Goal: Information Seeking & Learning: Learn about a topic

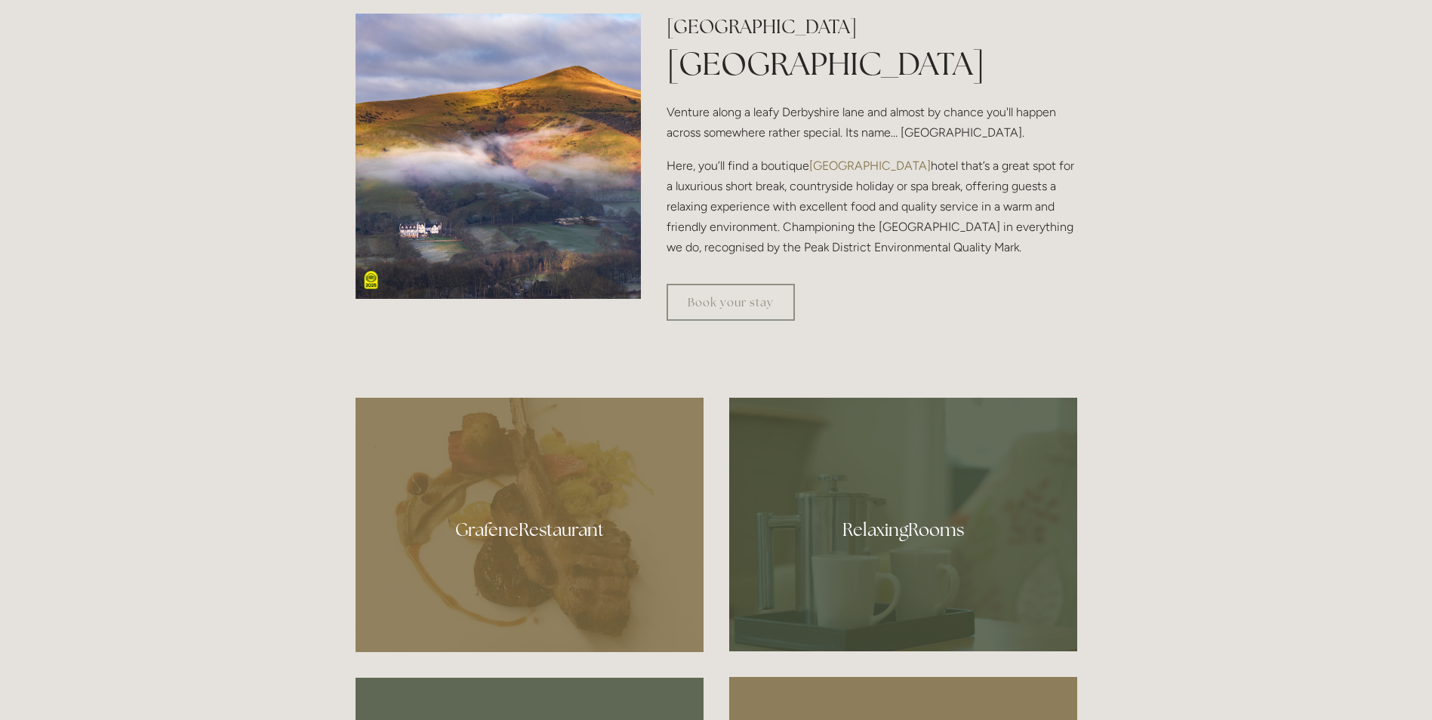
scroll to position [679, 0]
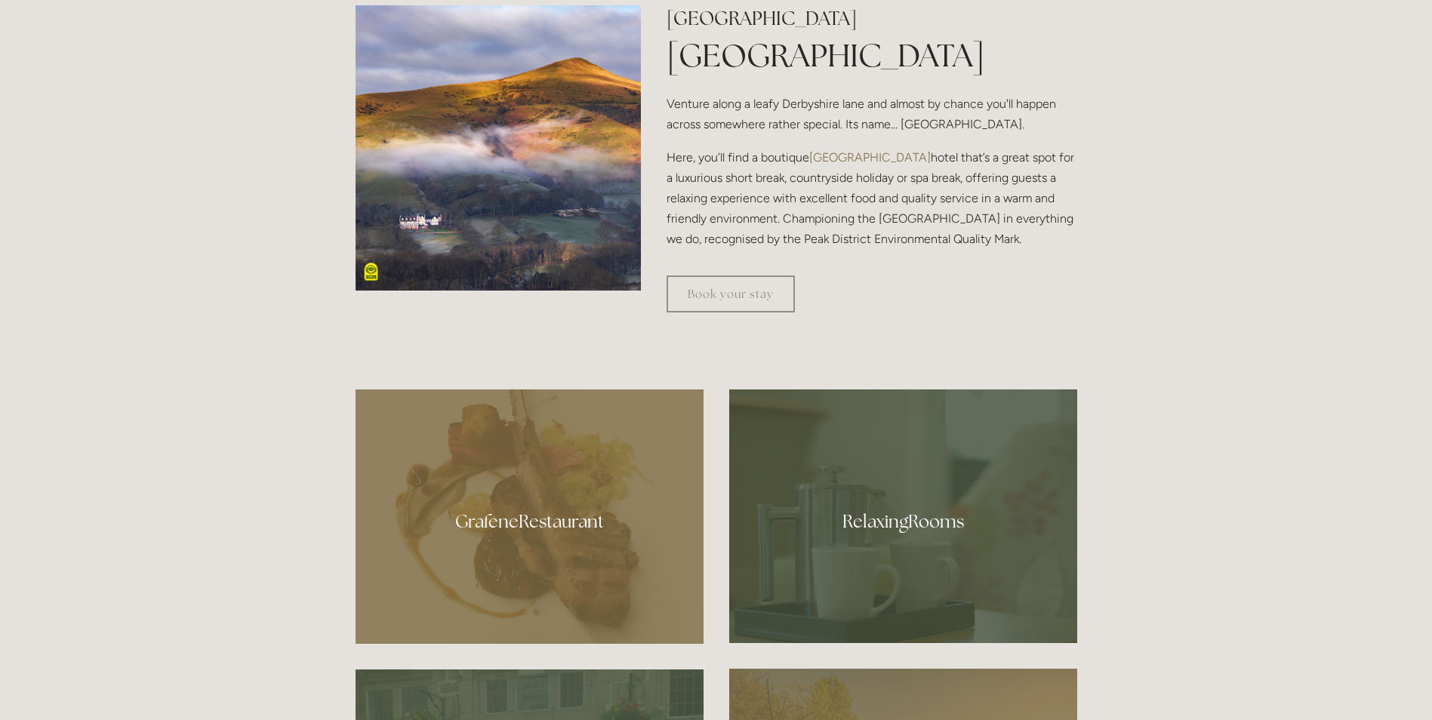
click at [504, 524] on div at bounding box center [529, 516] width 348 height 254
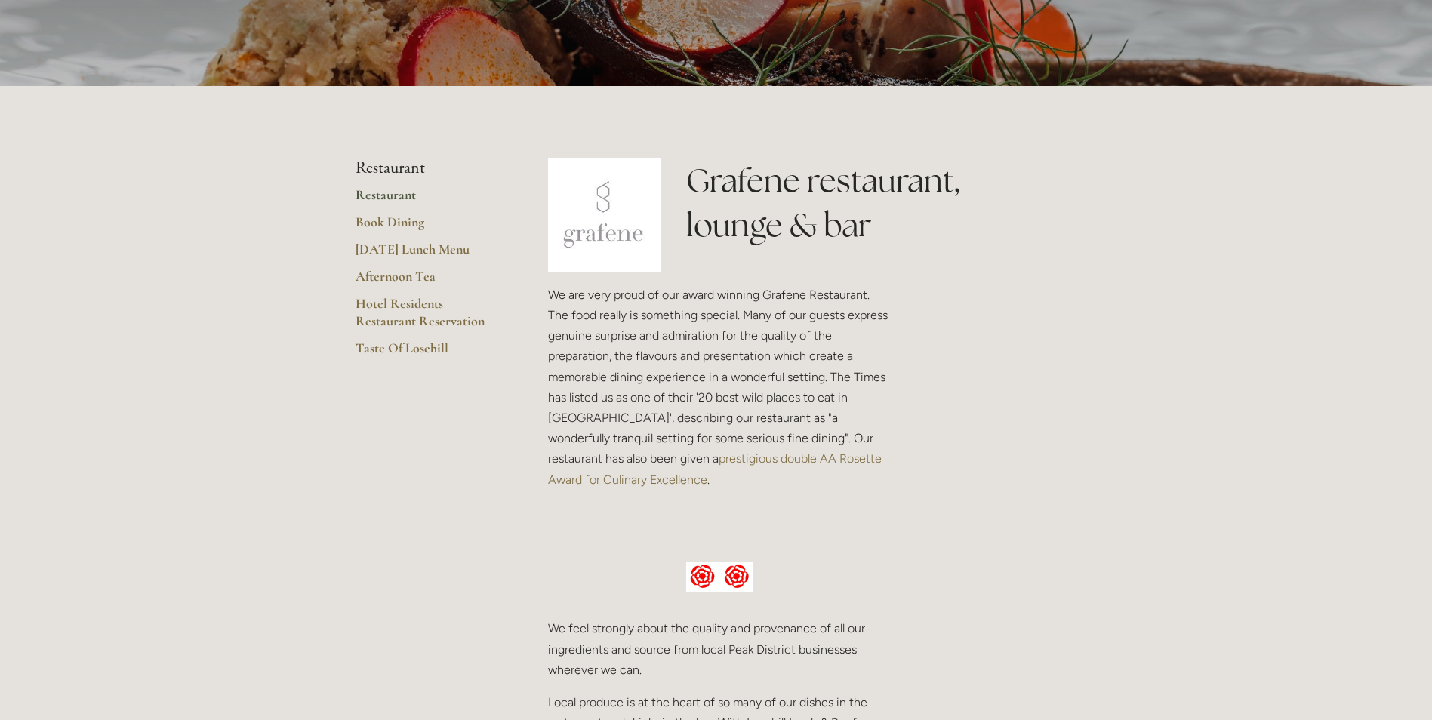
scroll to position [226, 0]
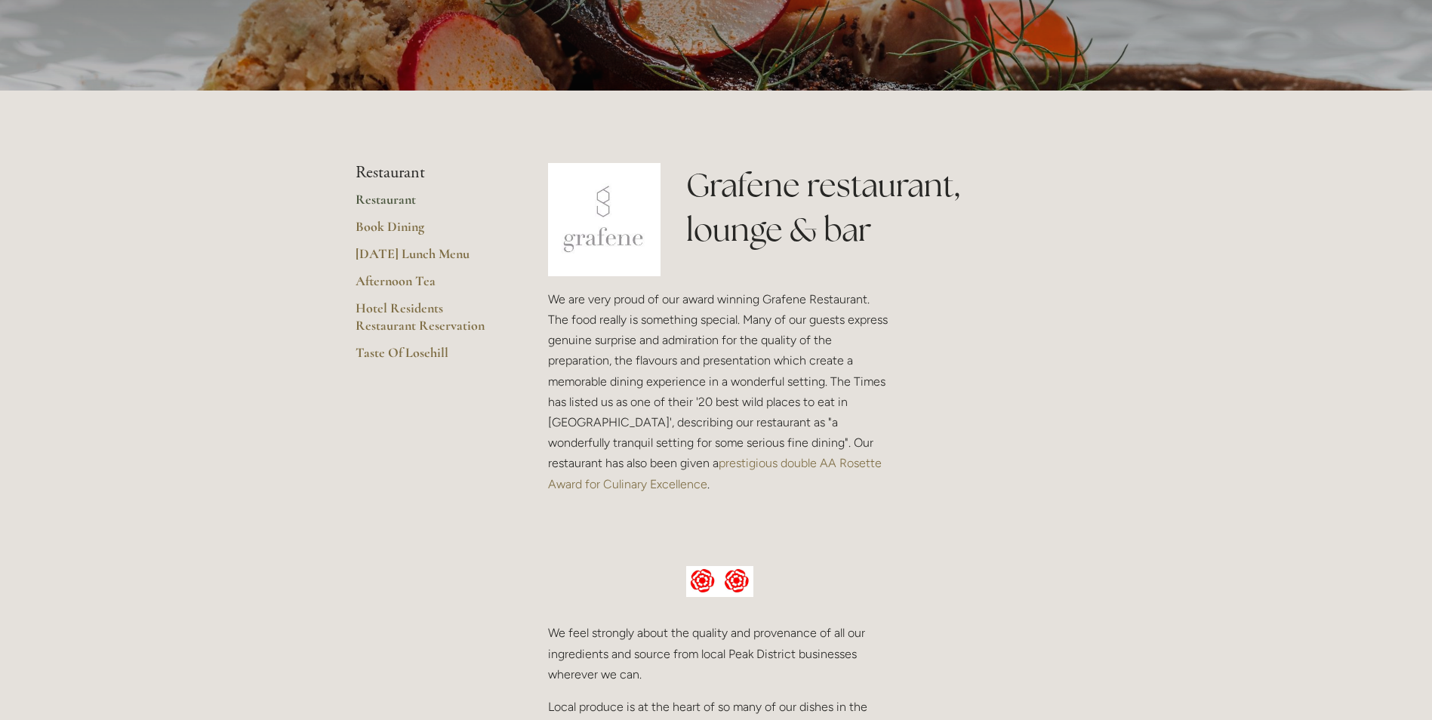
click at [371, 202] on link "Restaurant" at bounding box center [427, 204] width 144 height 27
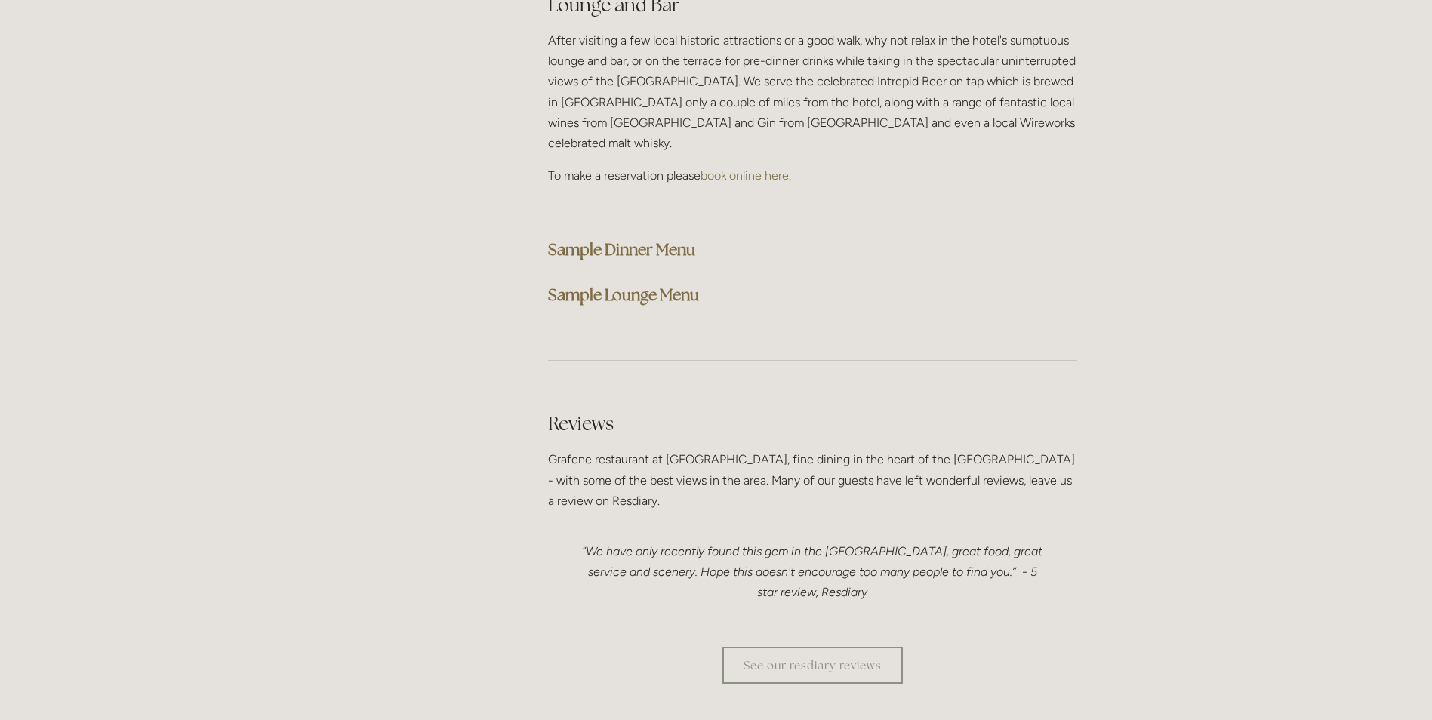
scroll to position [3924, 0]
click at [592, 234] on strong "Sample Dinner Menu" at bounding box center [621, 244] width 147 height 20
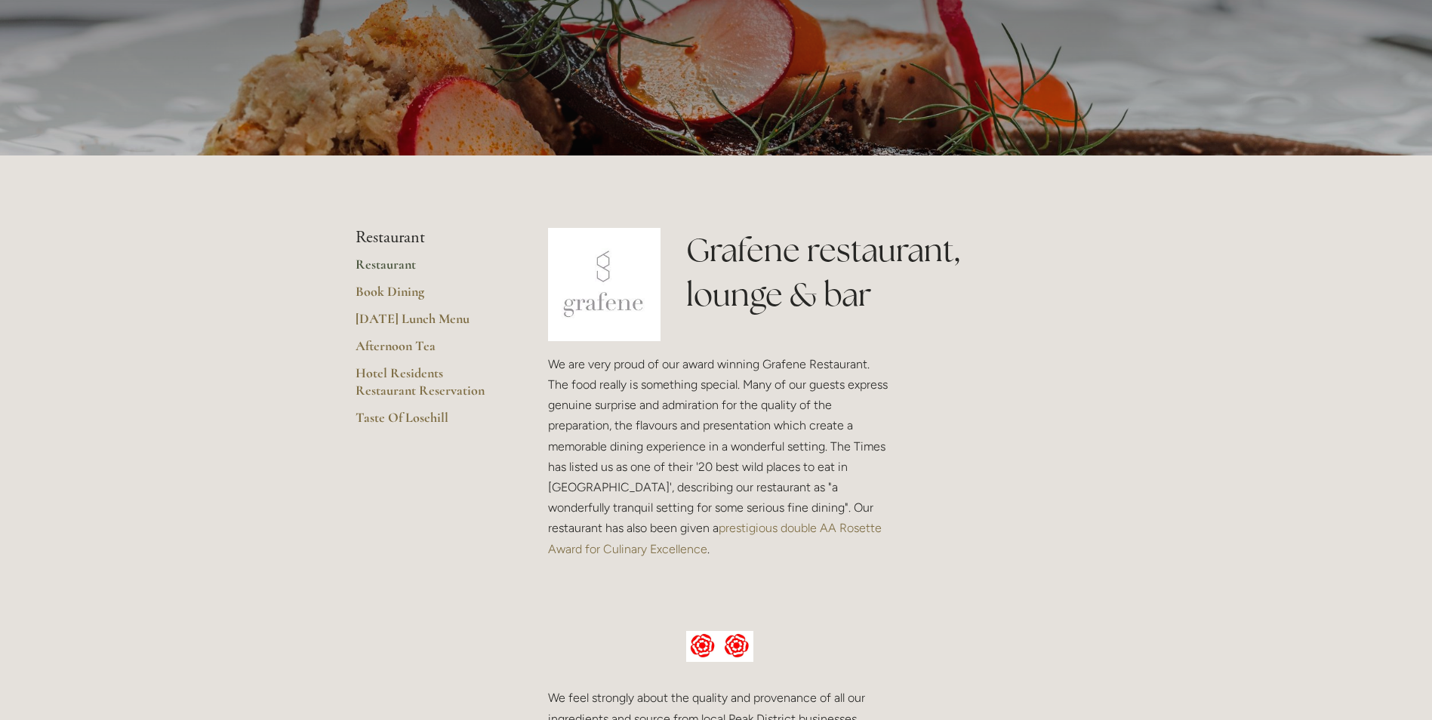
scroll to position [151, 0]
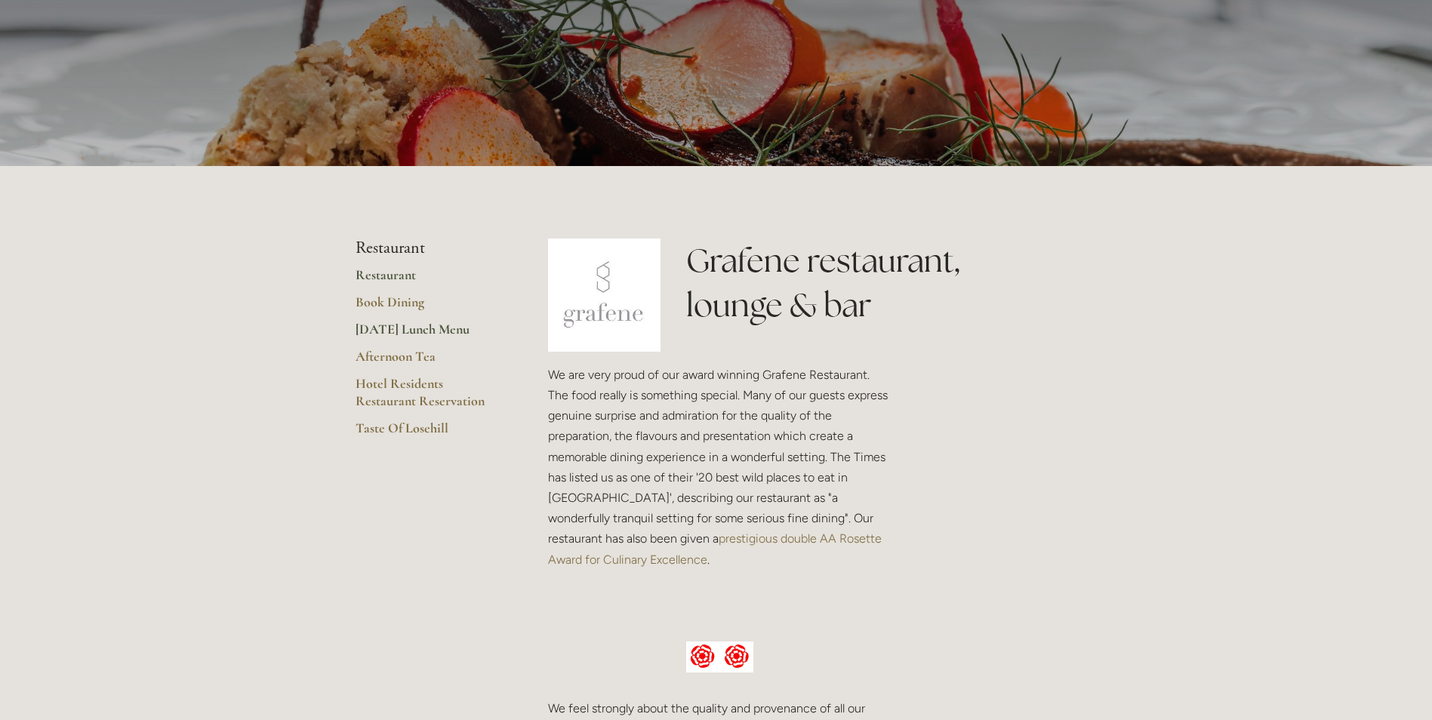
click at [409, 329] on link "[DATE] Lunch Menu" at bounding box center [427, 334] width 144 height 27
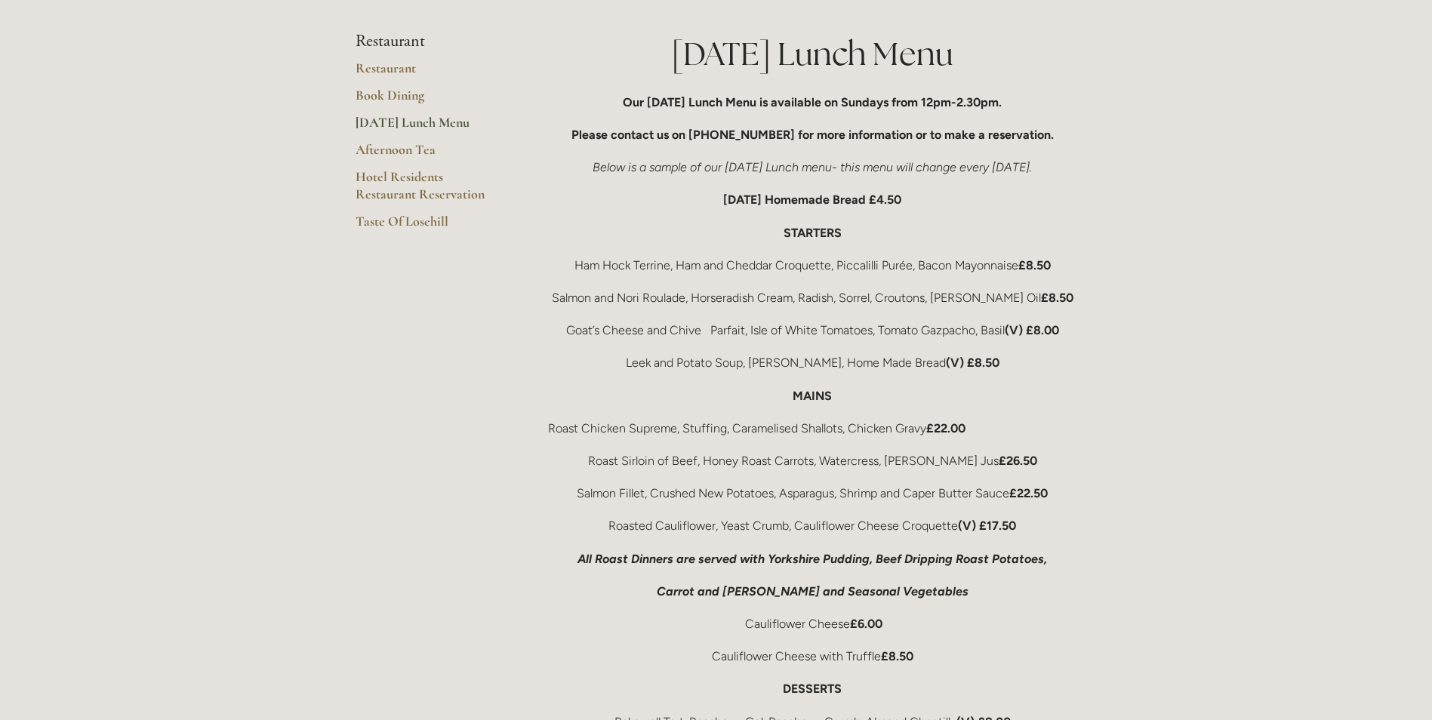
scroll to position [302, 0]
